Goal: Find specific page/section: Find specific page/section

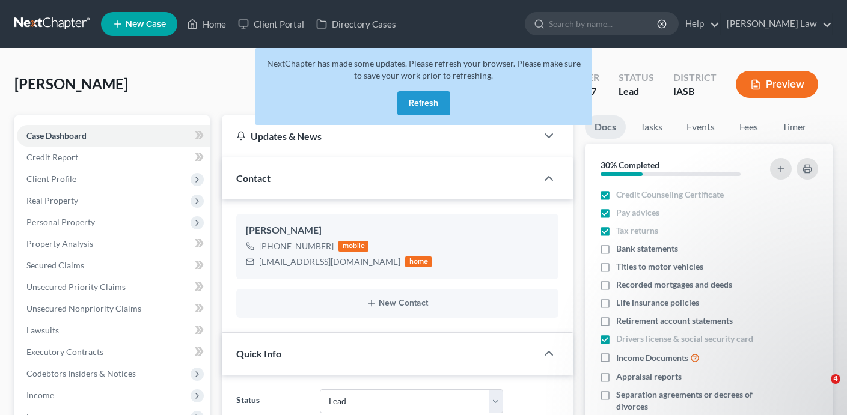
select select "10"
select select "0"
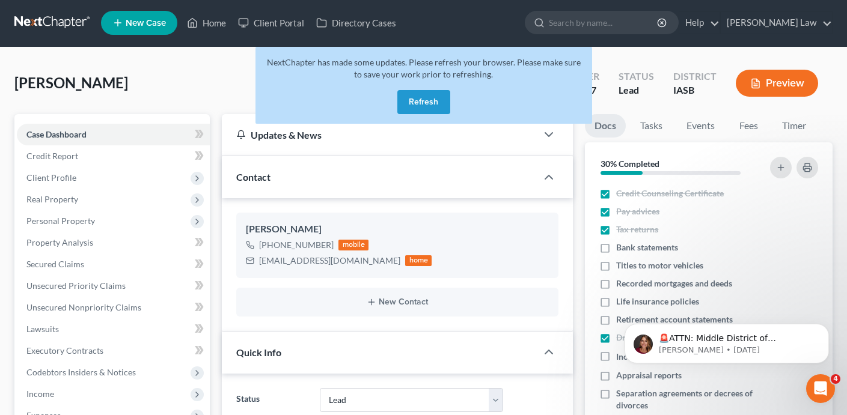
scroll to position [799, 0]
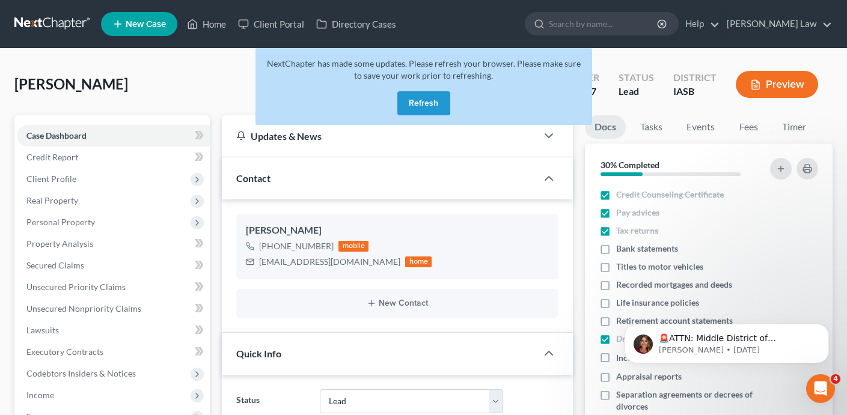
click at [424, 103] on button "Refresh" at bounding box center [423, 103] width 53 height 24
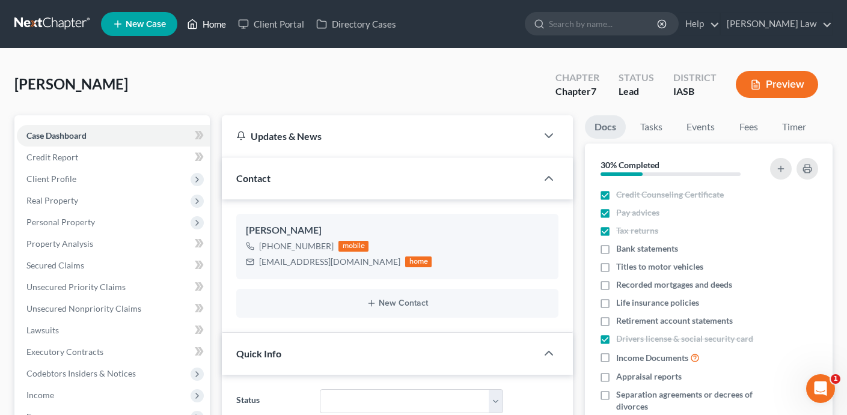
click at [214, 30] on link "Home" at bounding box center [206, 24] width 51 height 22
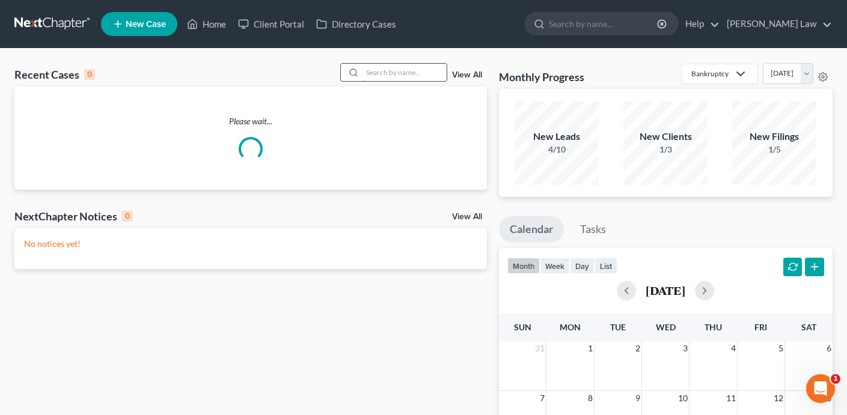
click at [391, 79] on input "search" at bounding box center [404, 72] width 84 height 17
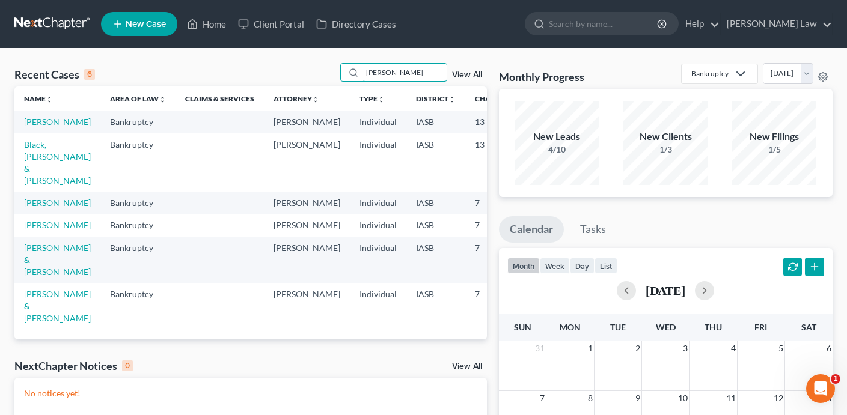
type input "brian"
click at [42, 127] on link "Fishburn, Brian" at bounding box center [57, 122] width 67 height 10
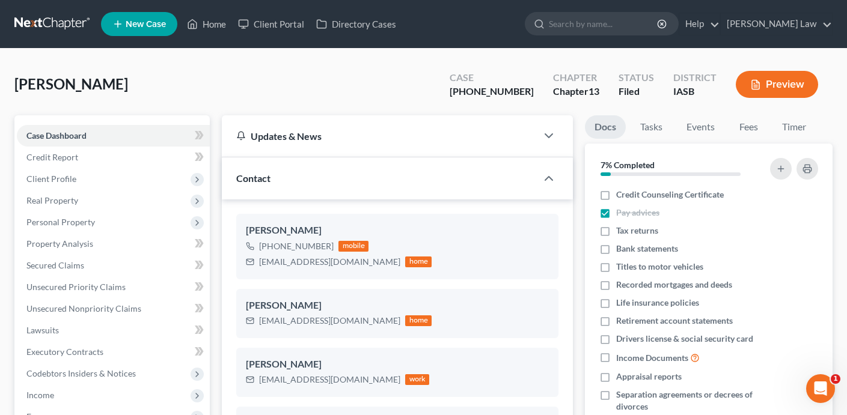
scroll to position [2813, 0]
drag, startPoint x: 534, startPoint y: 94, endPoint x: 472, endPoint y: 94, distance: 62.5
click at [472, 94] on div "Case 25-01209-13" at bounding box center [491, 85] width 103 height 35
copy div "25-01209-13"
